Goal: Task Accomplishment & Management: Use online tool/utility

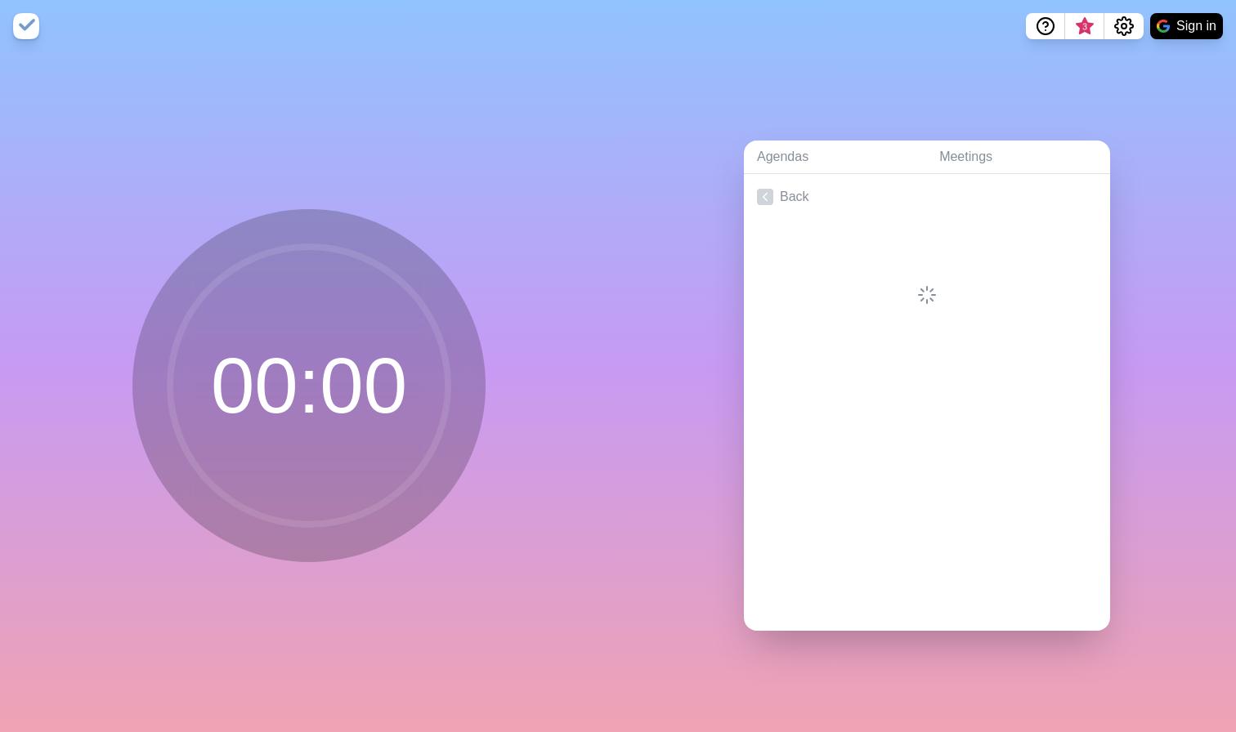
click at [1189, 8] on nav "3 Sign in" at bounding box center [618, 26] width 1236 height 52
click at [1189, 18] on button "Sign in" at bounding box center [1186, 26] width 73 height 26
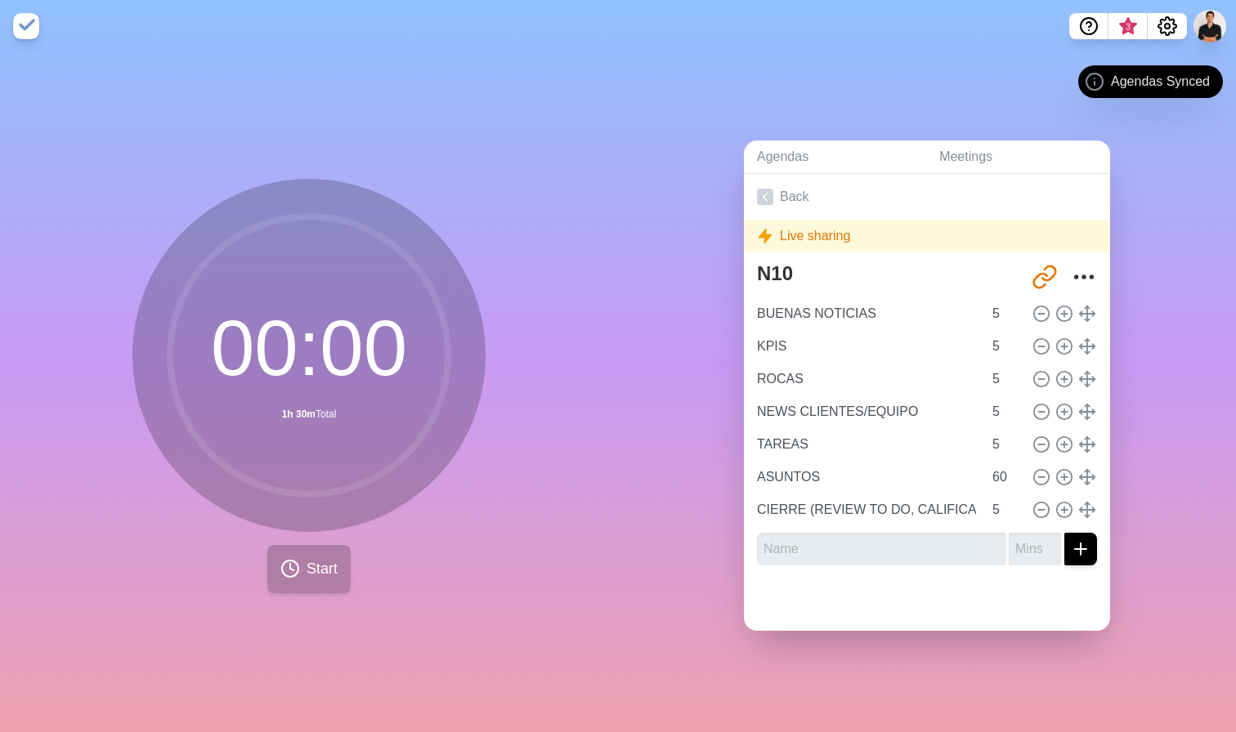
click at [335, 572] on span "Start" at bounding box center [322, 569] width 31 height 22
click at [296, 575] on icon at bounding box center [290, 569] width 20 height 20
click at [772, 197] on icon at bounding box center [765, 197] width 16 height 16
click at [872, 202] on link "Back" at bounding box center [927, 197] width 366 height 46
click at [865, 234] on div "Live sharing" at bounding box center [927, 236] width 366 height 33
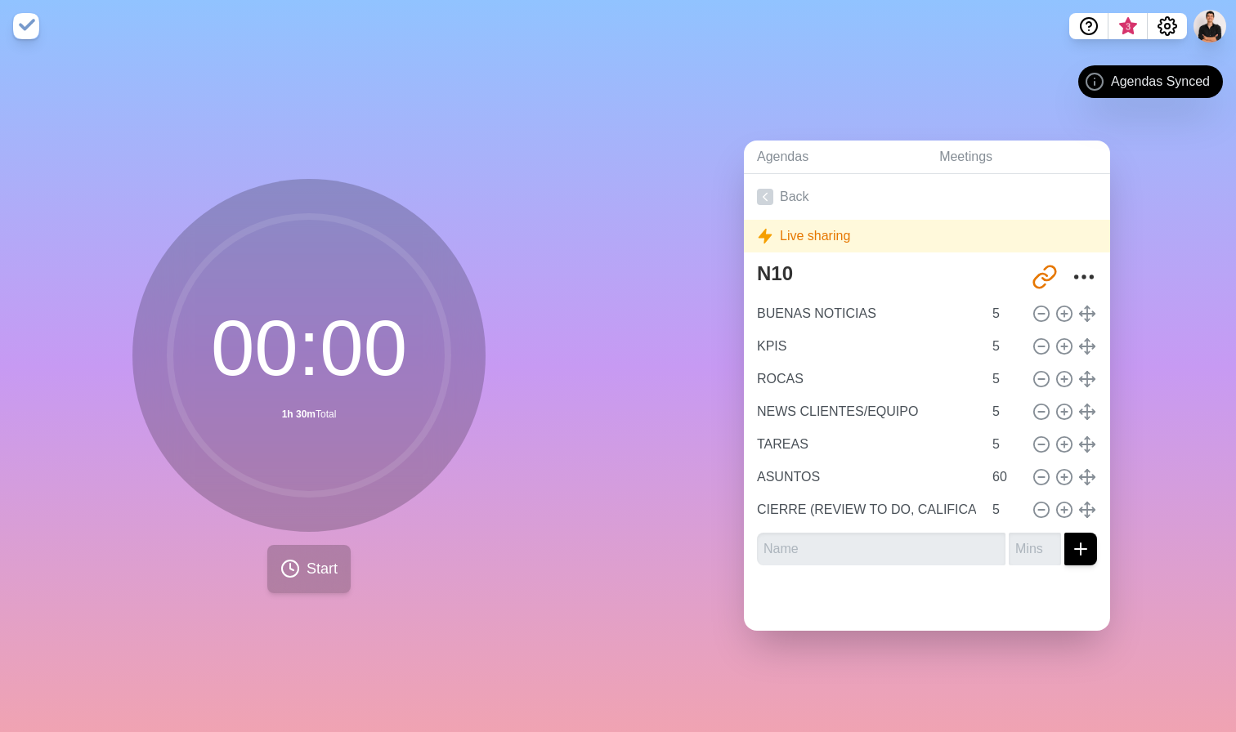
click at [328, 548] on button "Start" at bounding box center [308, 569] width 83 height 48
click at [333, 558] on span "Start" at bounding box center [322, 569] width 31 height 22
click at [330, 585] on button "Start" at bounding box center [308, 569] width 83 height 48
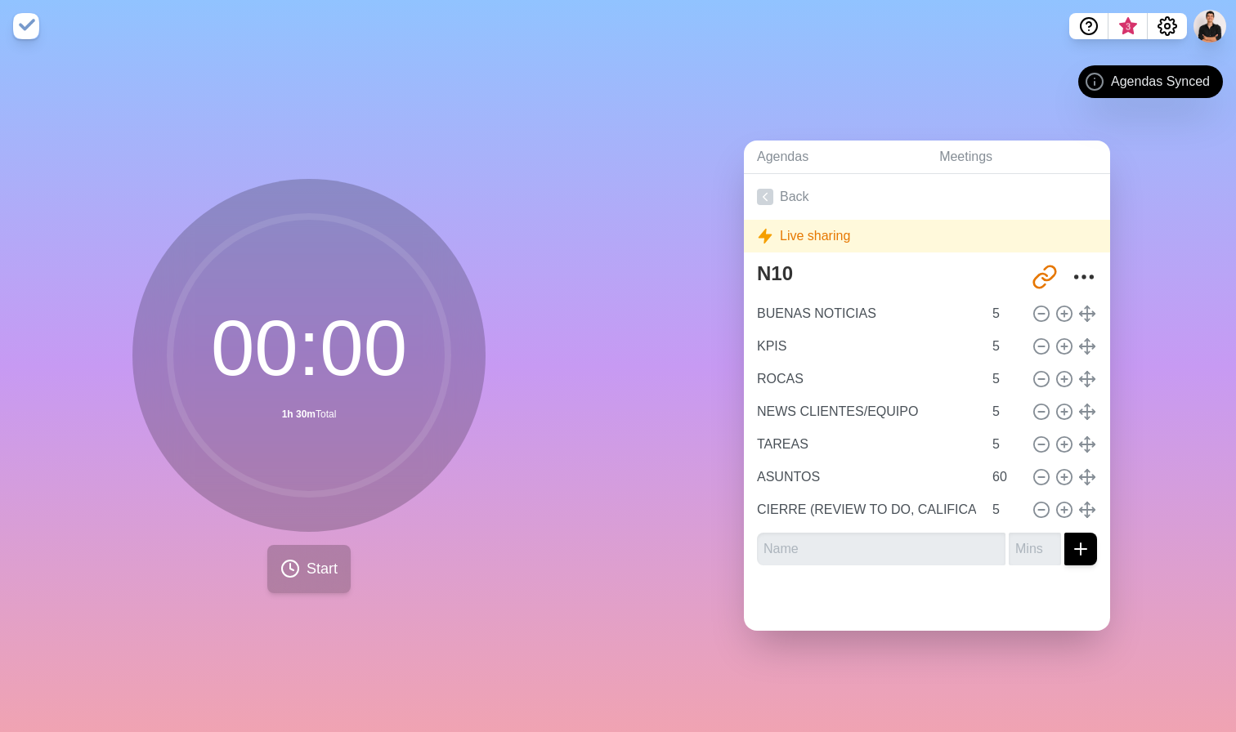
click at [330, 585] on button "Start" at bounding box center [308, 569] width 83 height 48
click at [328, 565] on span "Start" at bounding box center [322, 569] width 31 height 22
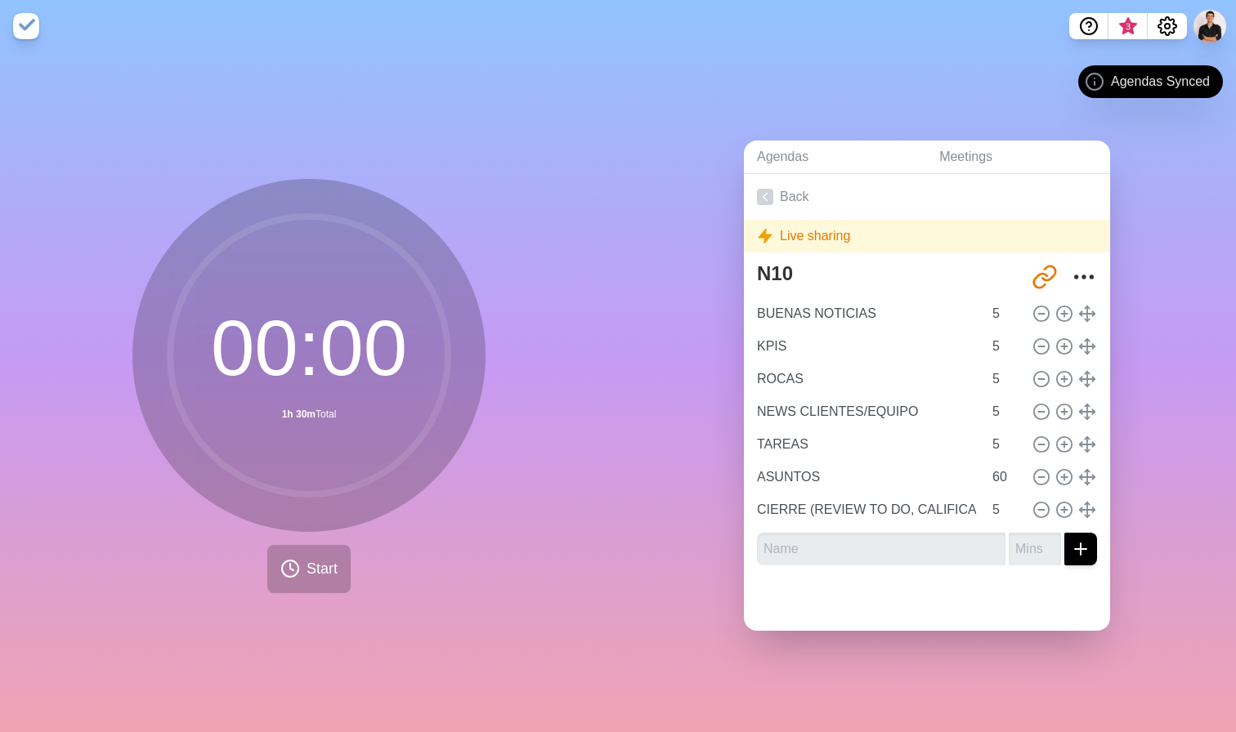
drag, startPoint x: 1083, startPoint y: 550, endPoint x: 1073, endPoint y: 553, distance: 10.1
click at [1083, 553] on icon "submit" at bounding box center [1081, 550] width 20 height 20
click at [514, 234] on div "00 : 00 1h 30m Total Start" at bounding box center [309, 392] width 618 height 680
